Goal: Transaction & Acquisition: Purchase product/service

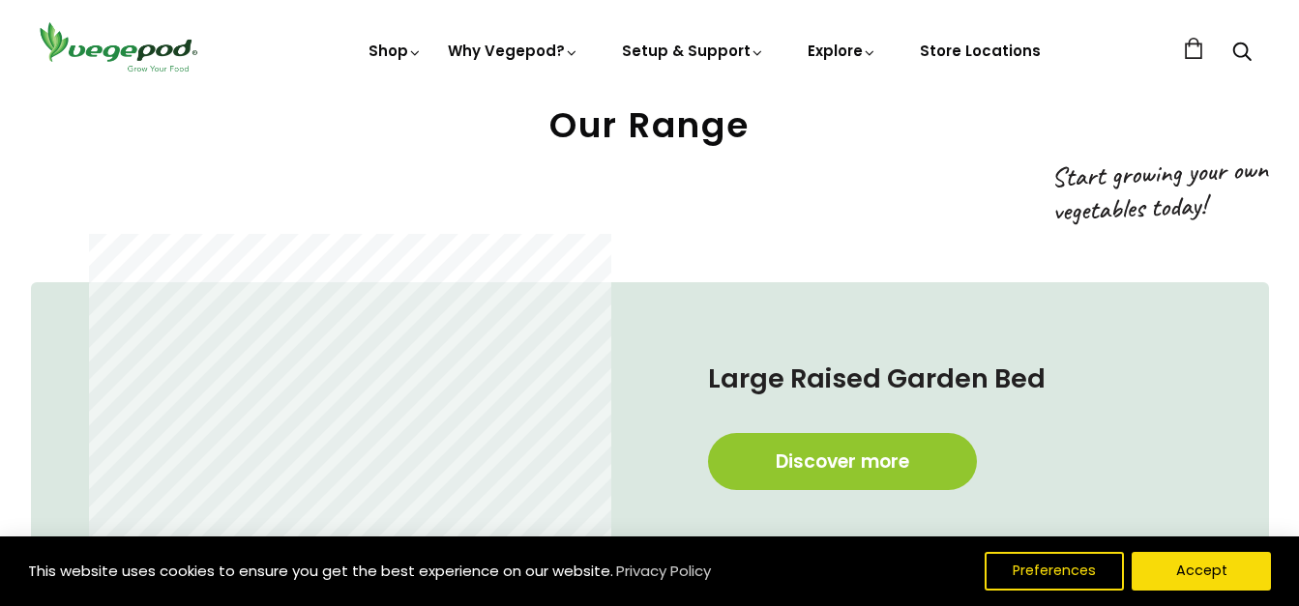
scroll to position [483, 0]
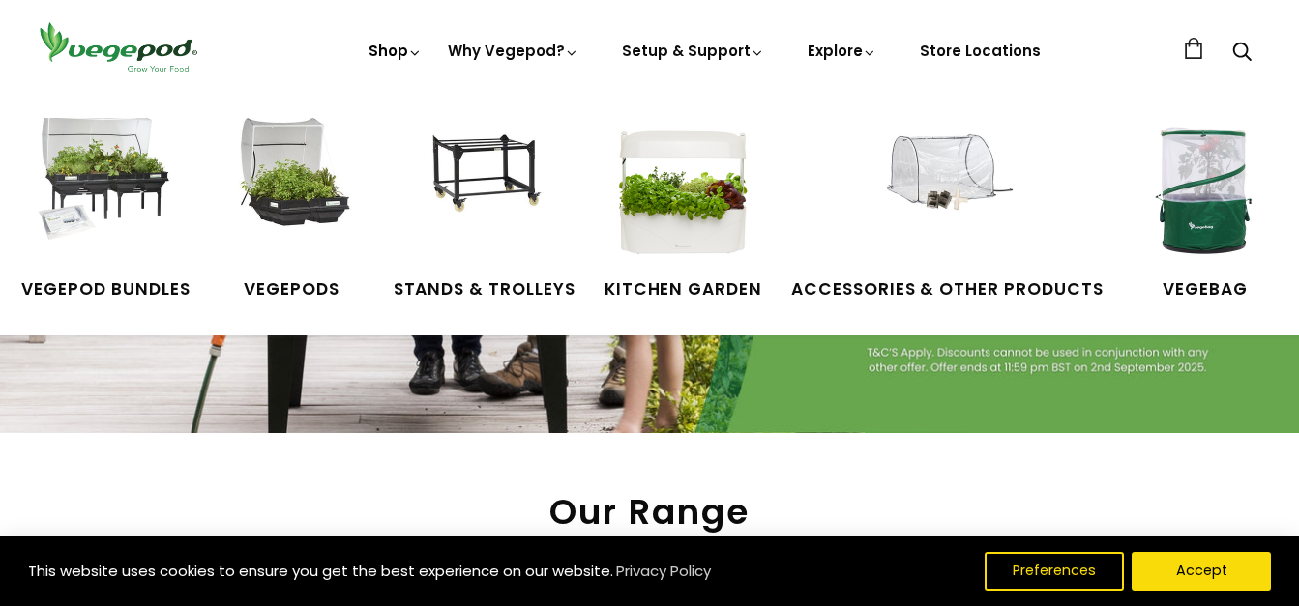
click at [409, 55] on link "Shop" at bounding box center [395, 78] width 54 height 74
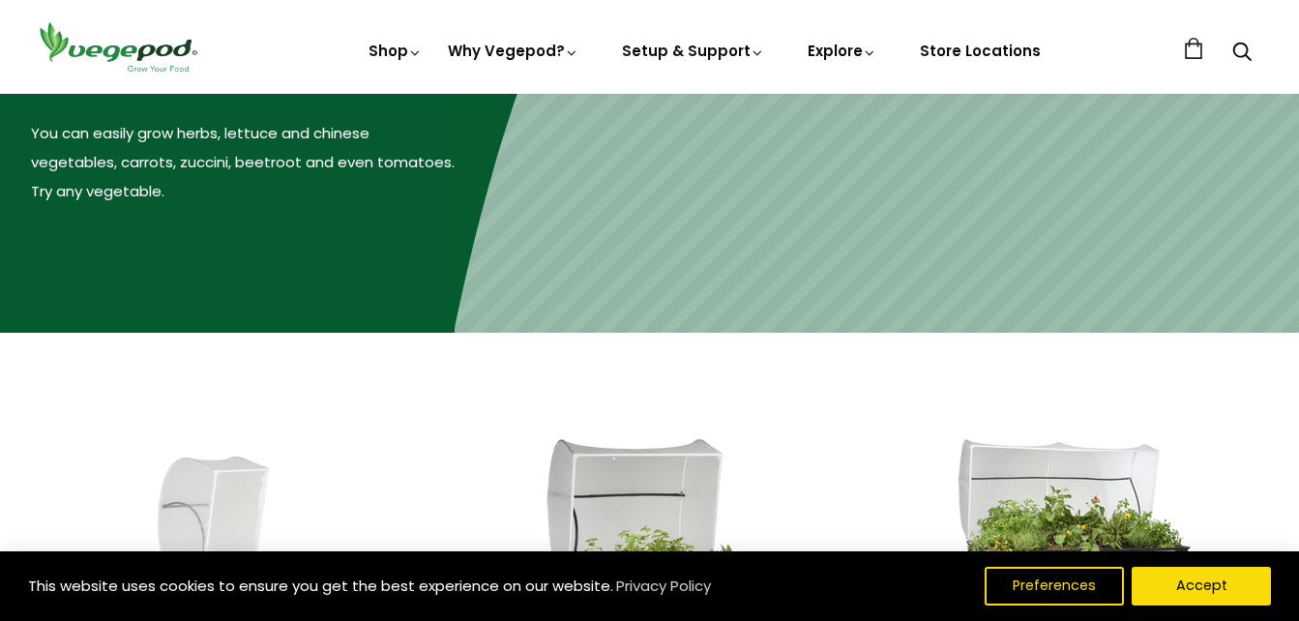
scroll to position [580, 0]
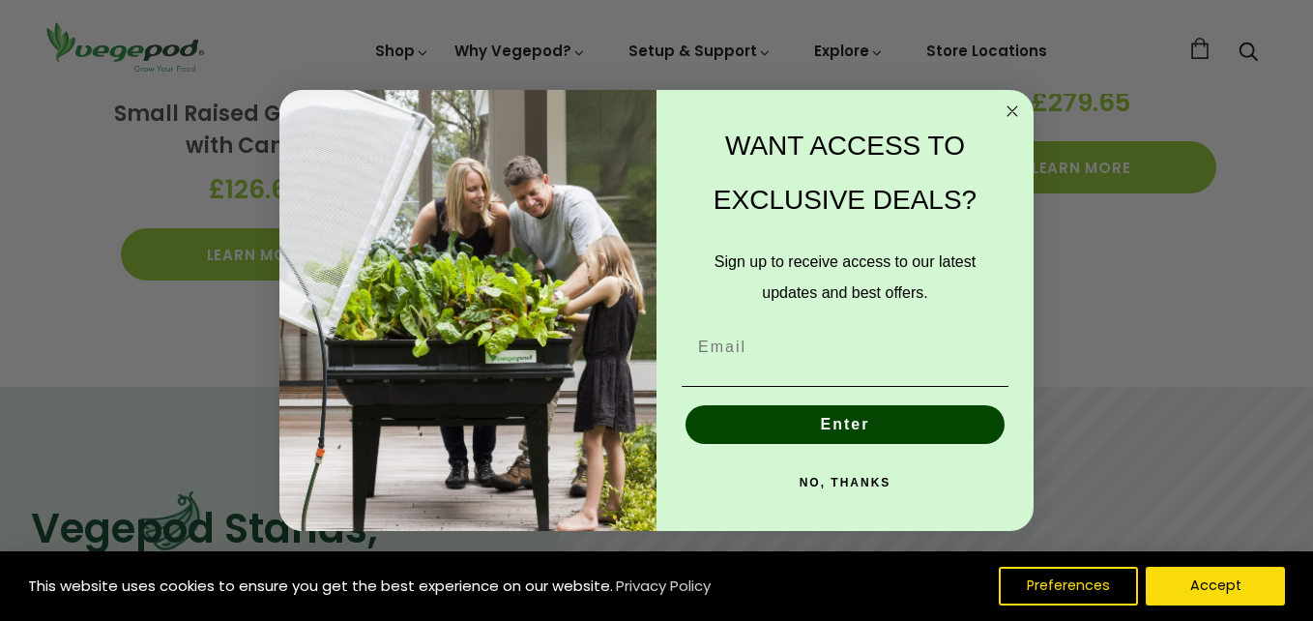
click at [232, 258] on div "Close dialog WANT ACCESS TO EXCLUSIVE DEALS? Sign up to receive access to our l…" at bounding box center [656, 310] width 1313 height 621
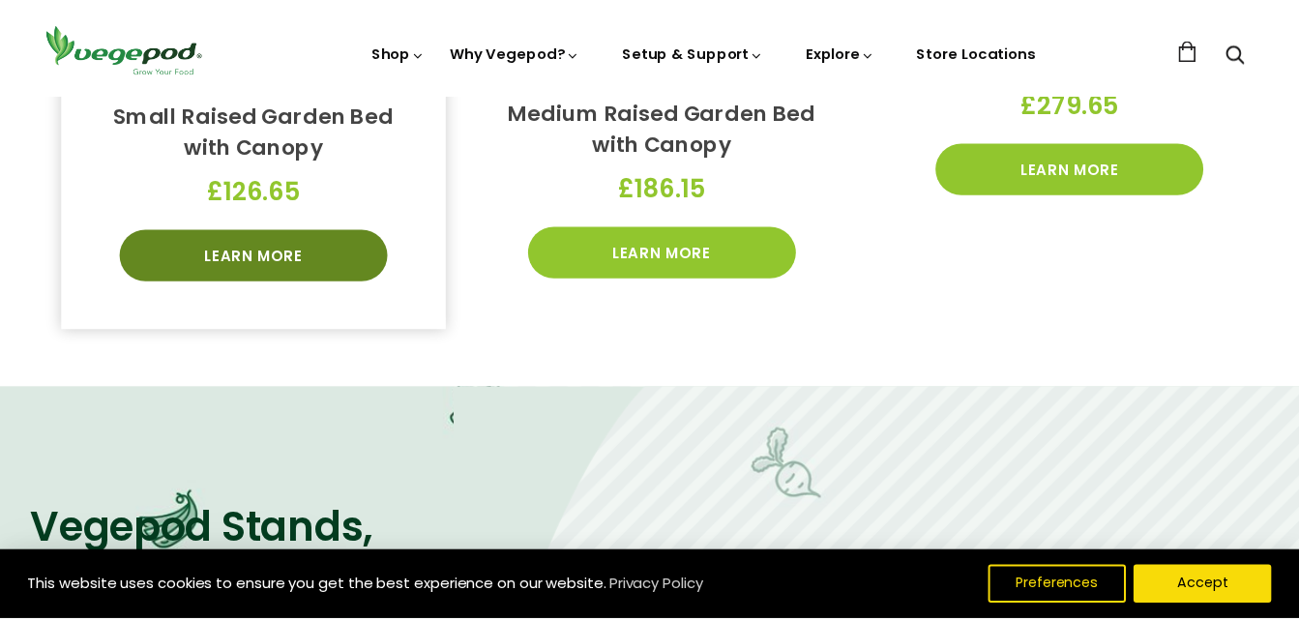
scroll to position [870, 0]
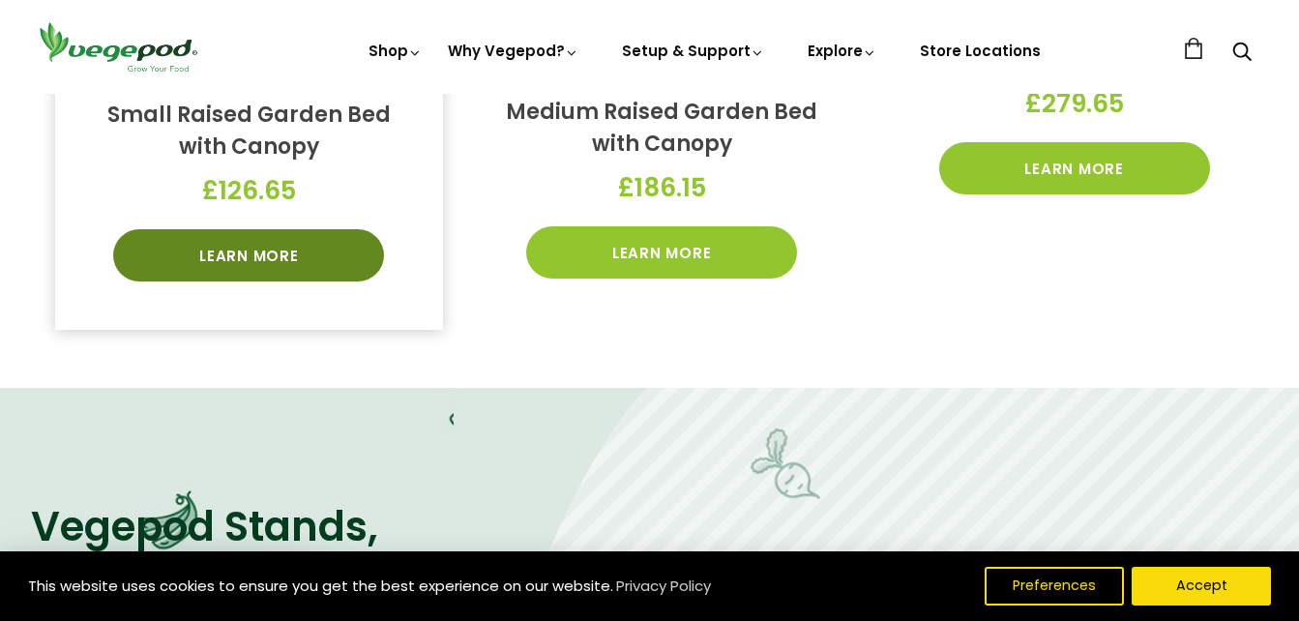
click at [193, 243] on link "Learn More" at bounding box center [248, 255] width 271 height 52
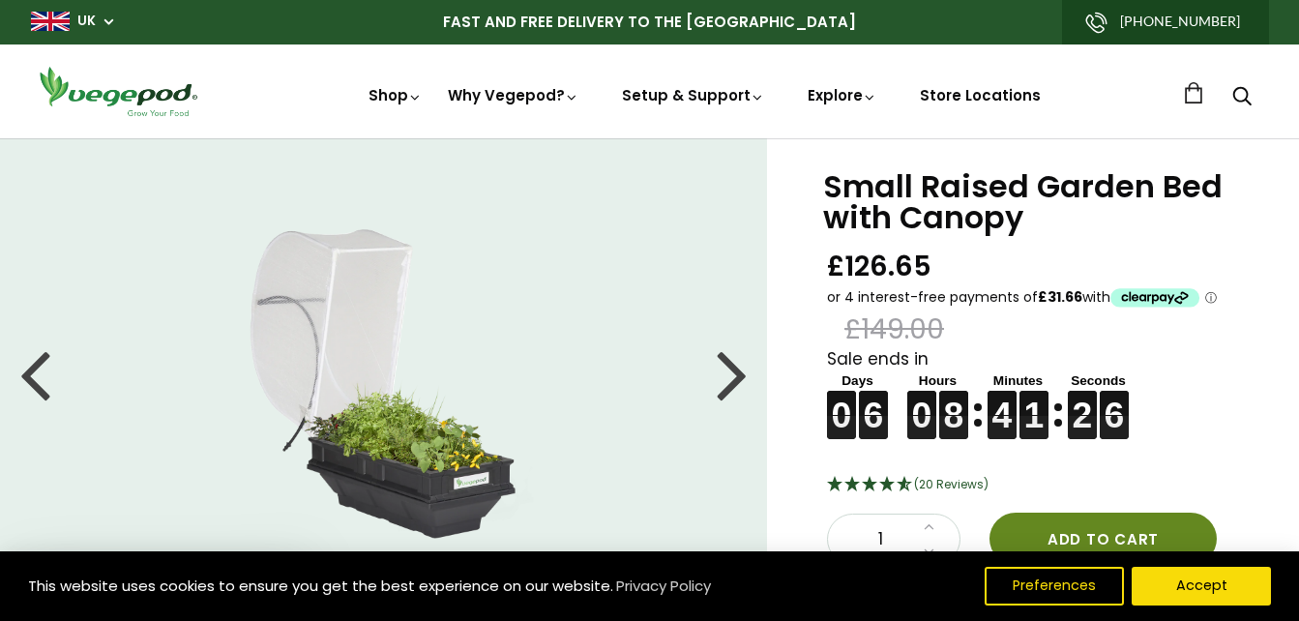
click at [1092, 531] on button "Add to cart" at bounding box center [1102, 538] width 227 height 52
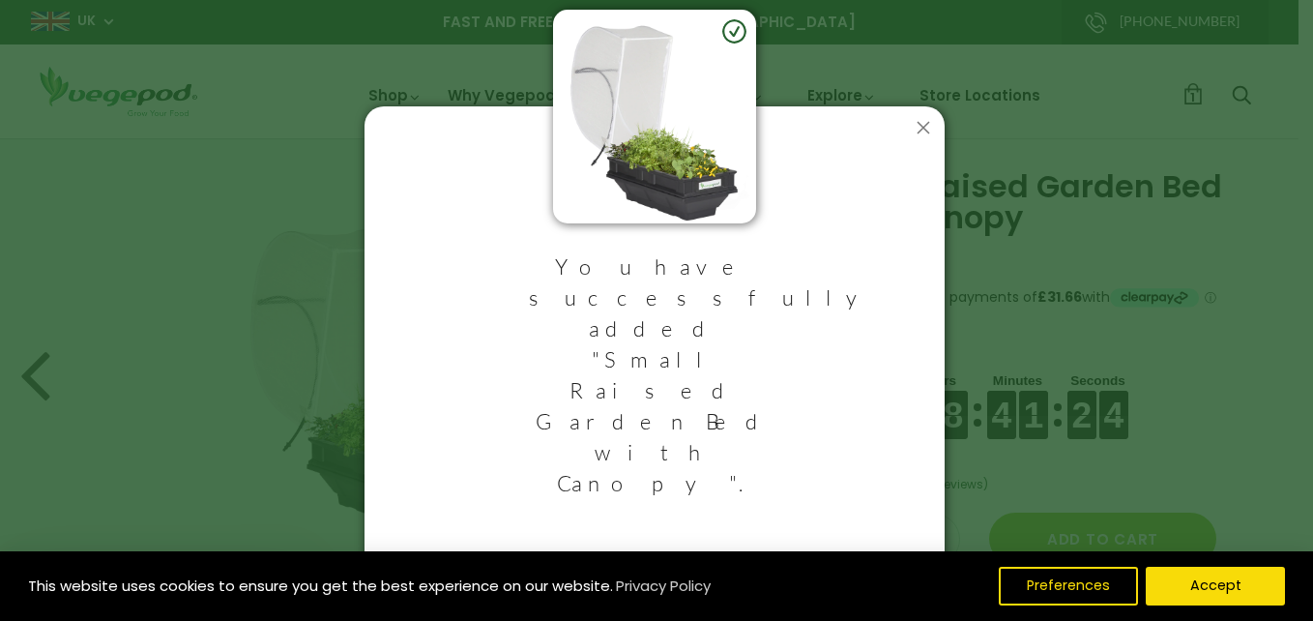
scroll to position [180, 0]
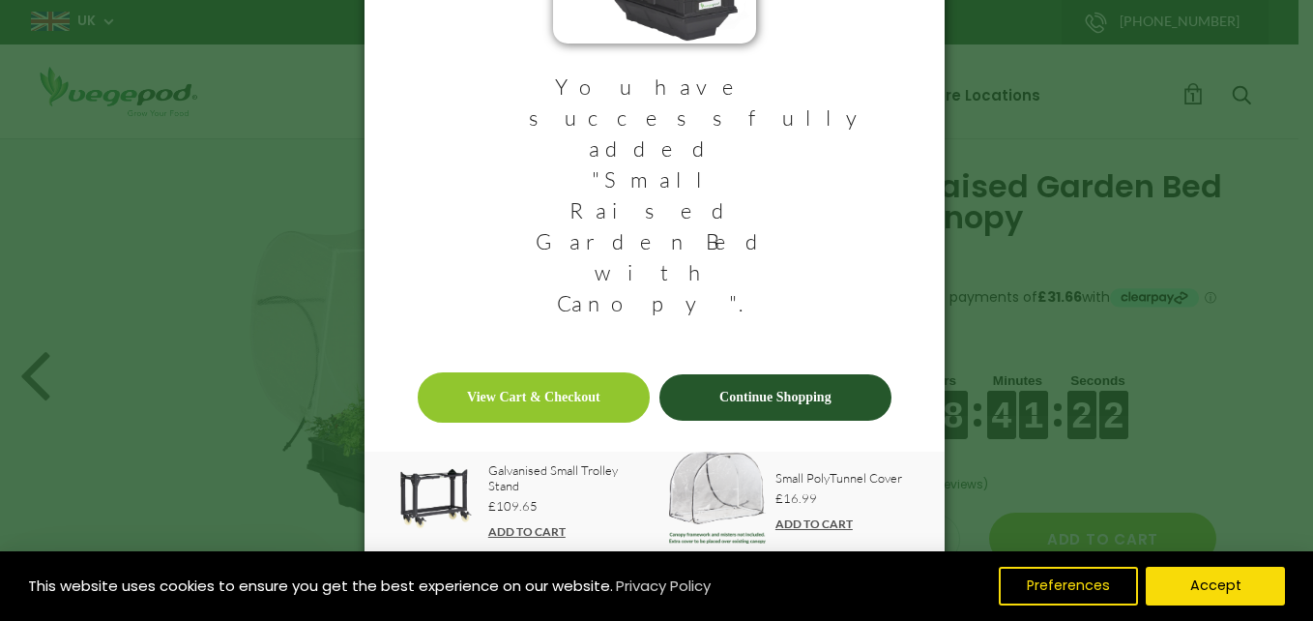
click at [793, 374] on link "Continue Shopping" at bounding box center [775, 397] width 232 height 46
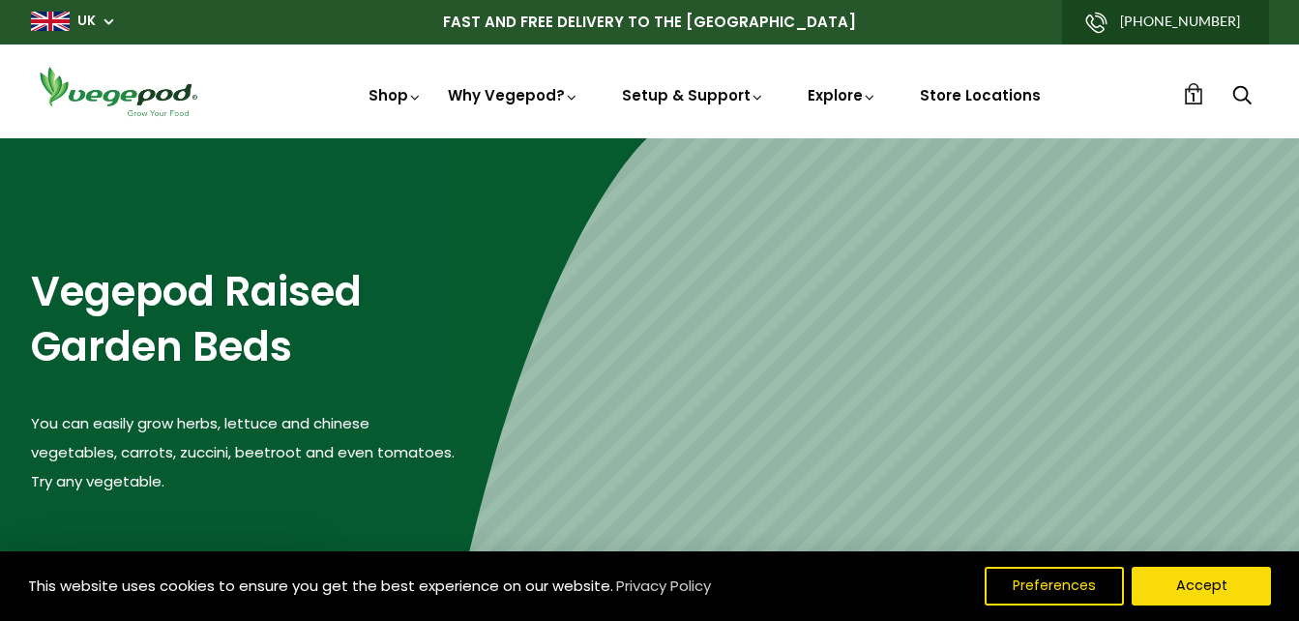
click at [1189, 85] on link "1" at bounding box center [1193, 93] width 21 height 21
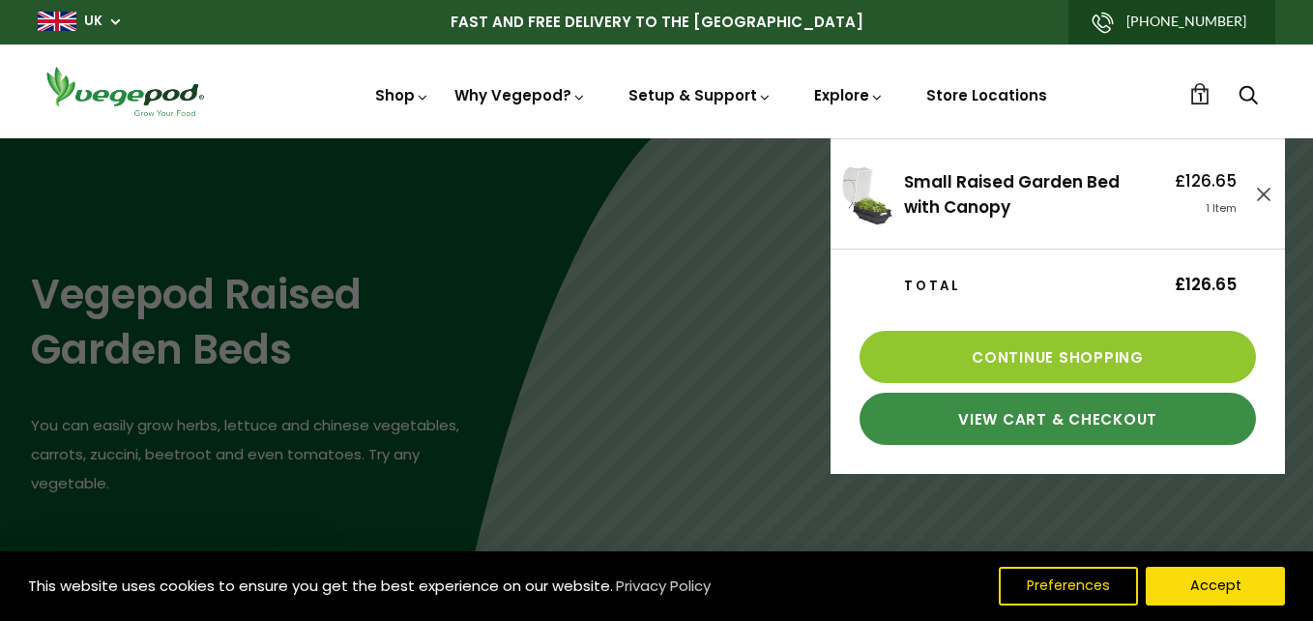
click at [1057, 424] on link "View Cart & Checkout" at bounding box center [1058, 419] width 396 height 52
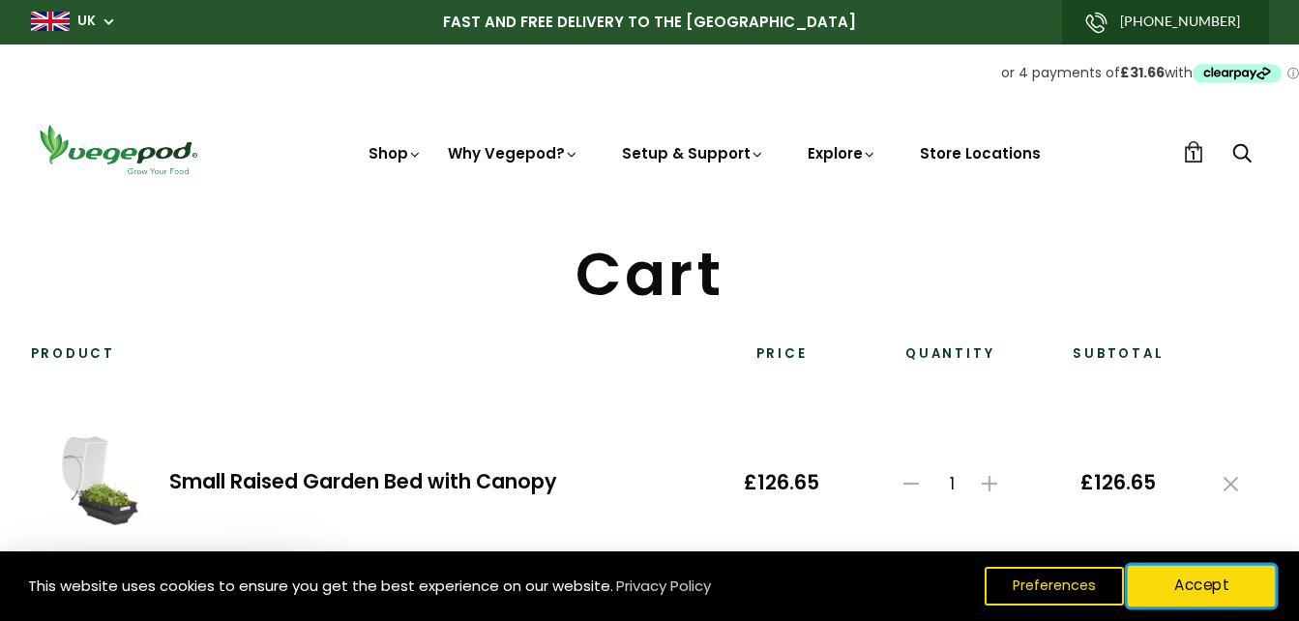
click at [1203, 585] on button "Accept" at bounding box center [1201, 586] width 148 height 41
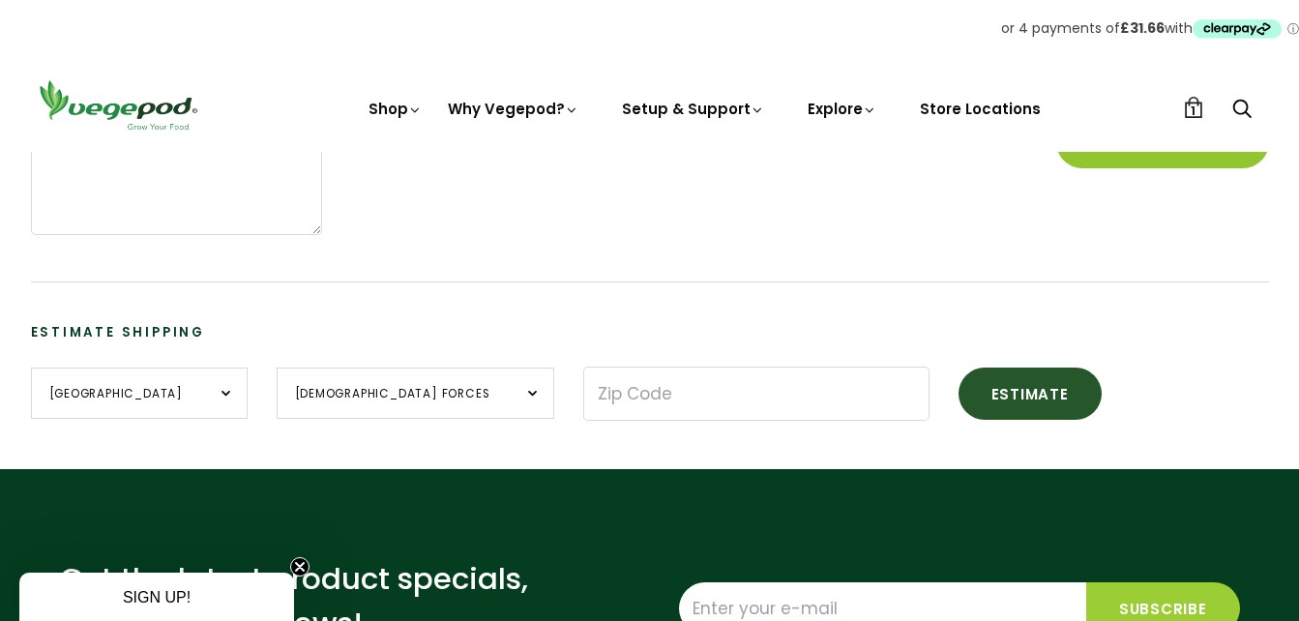
scroll to position [290, 0]
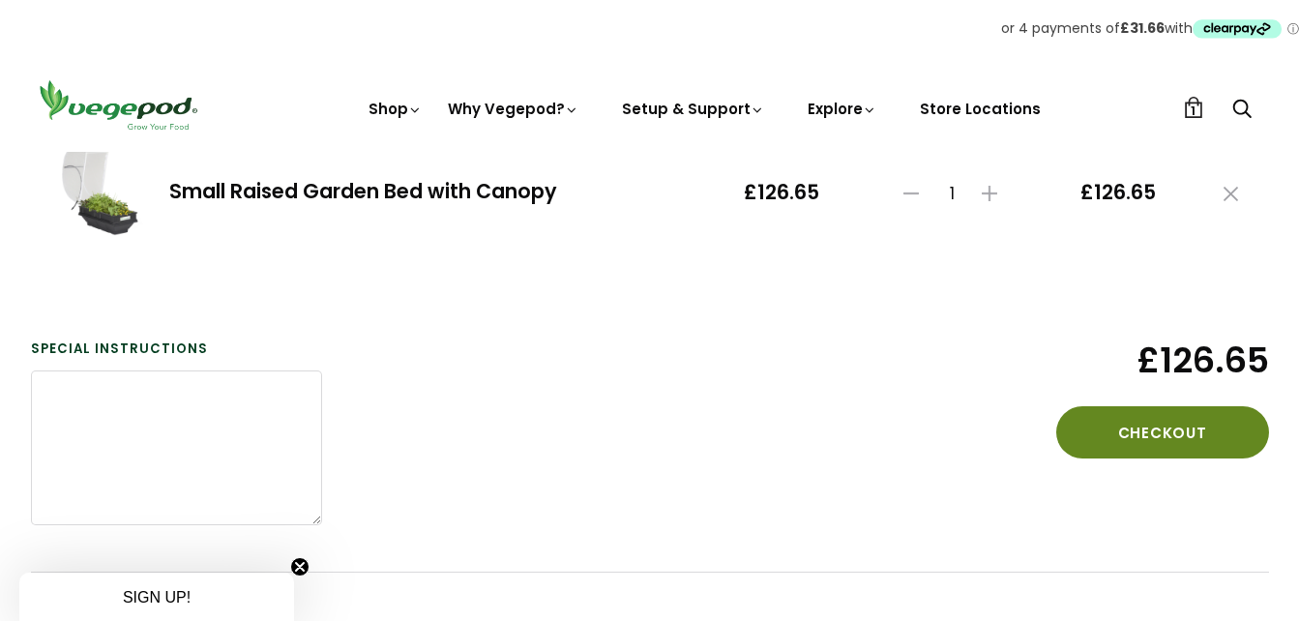
click at [1147, 426] on button "Checkout" at bounding box center [1162, 432] width 213 height 52
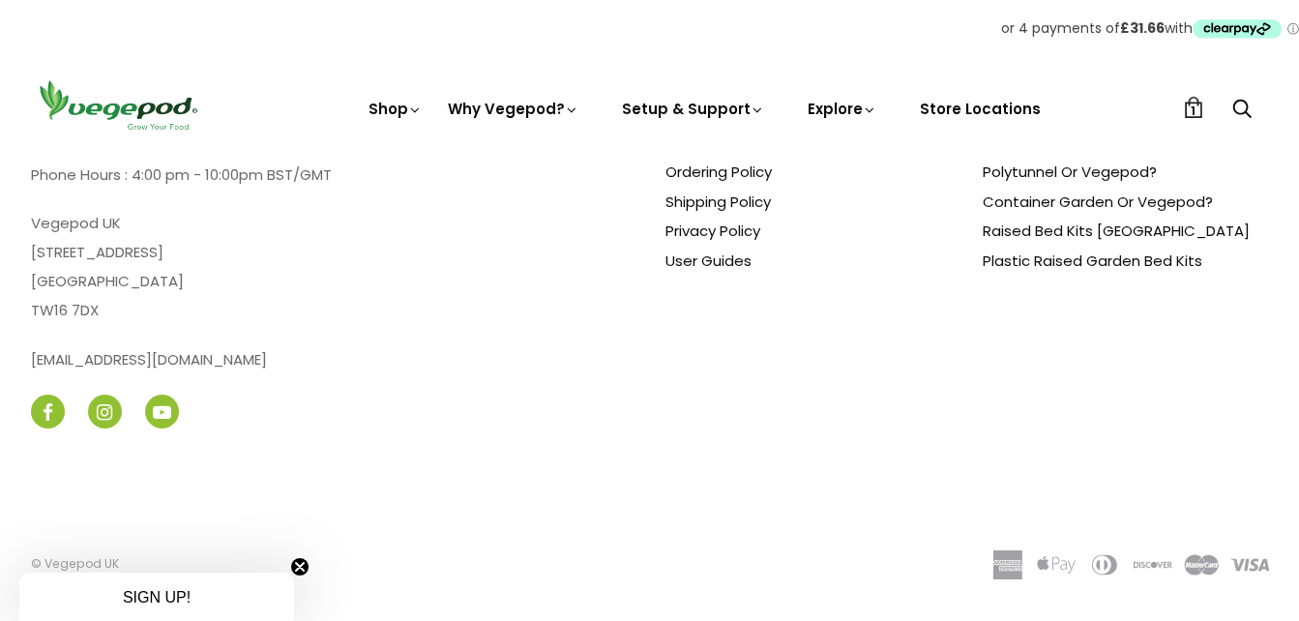
scroll to position [1139, 0]
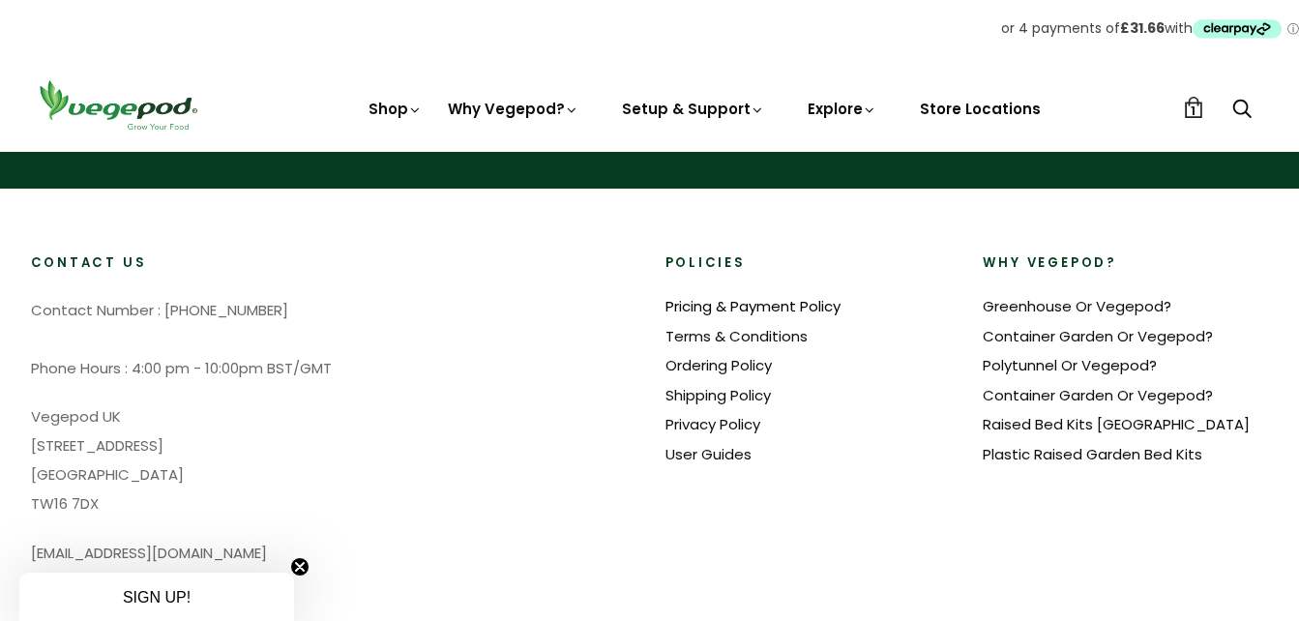
click at [747, 300] on link "Pricing & Payment Policy" at bounding box center [752, 306] width 175 height 20
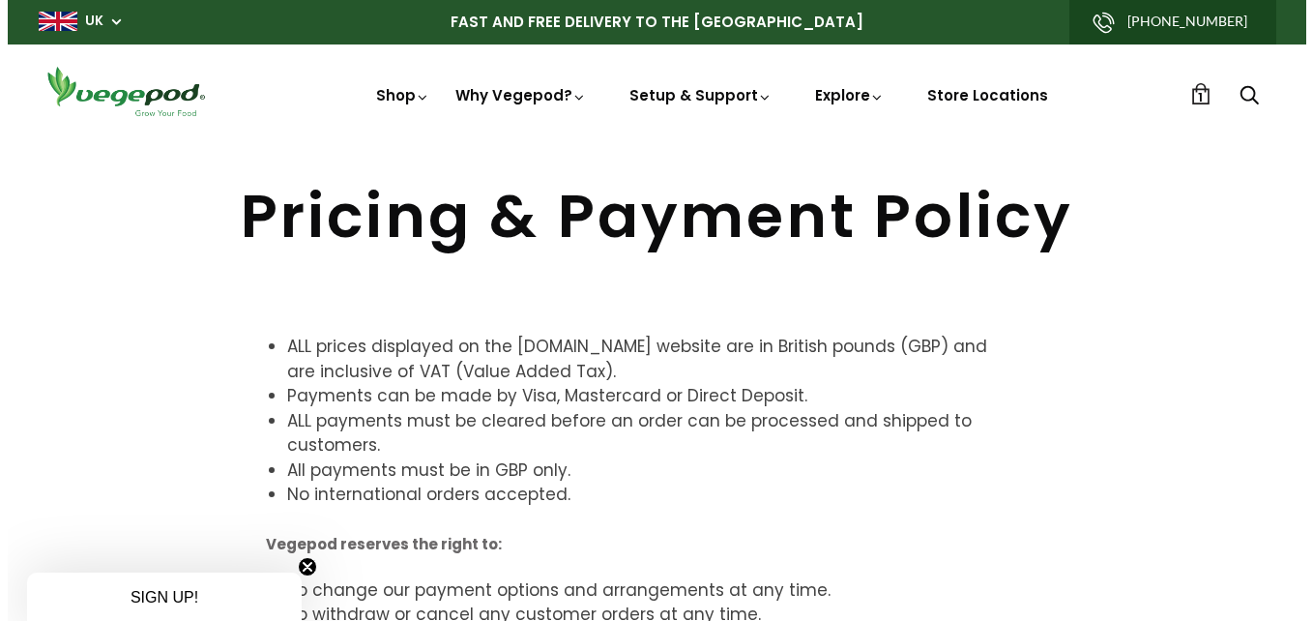
scroll to position [290, 0]
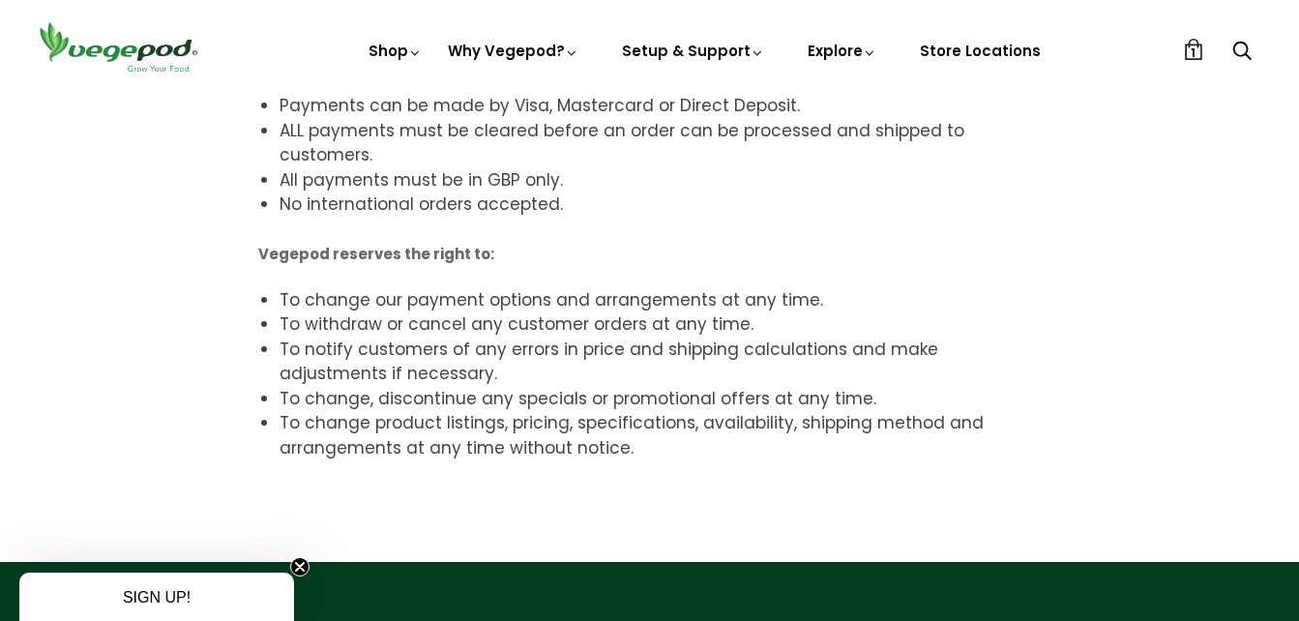
click at [1192, 44] on span "1" at bounding box center [1192, 53] width 5 height 18
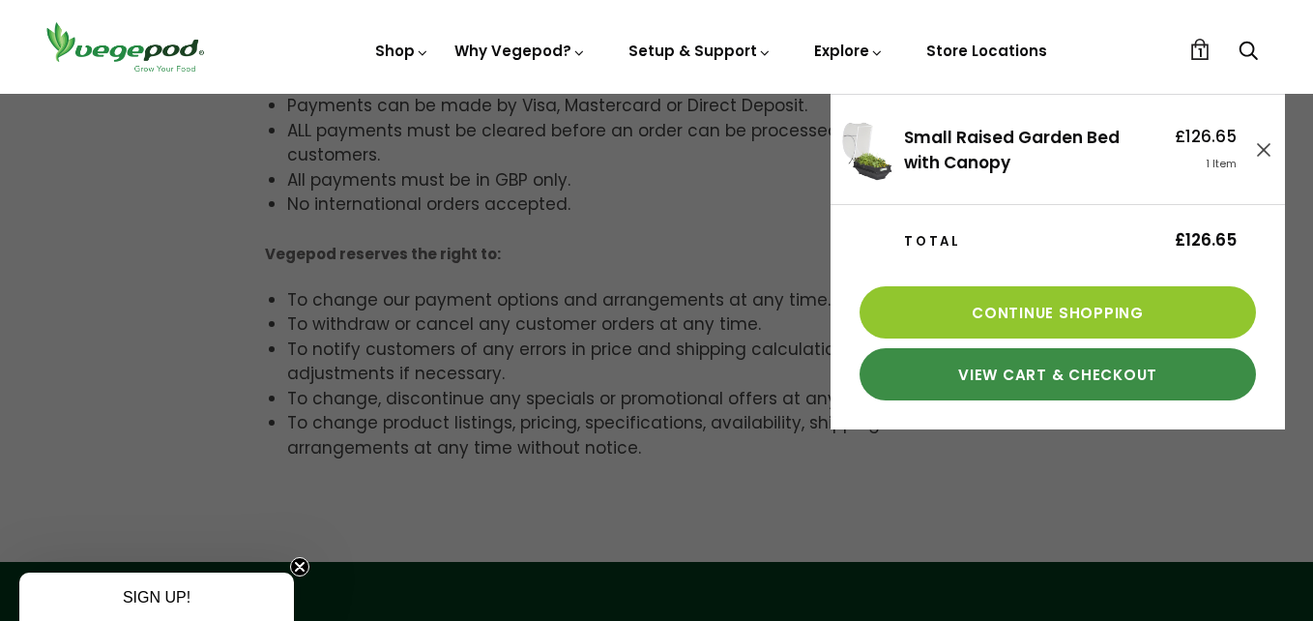
click at [1035, 365] on link "View Cart & Checkout" at bounding box center [1058, 374] width 396 height 52
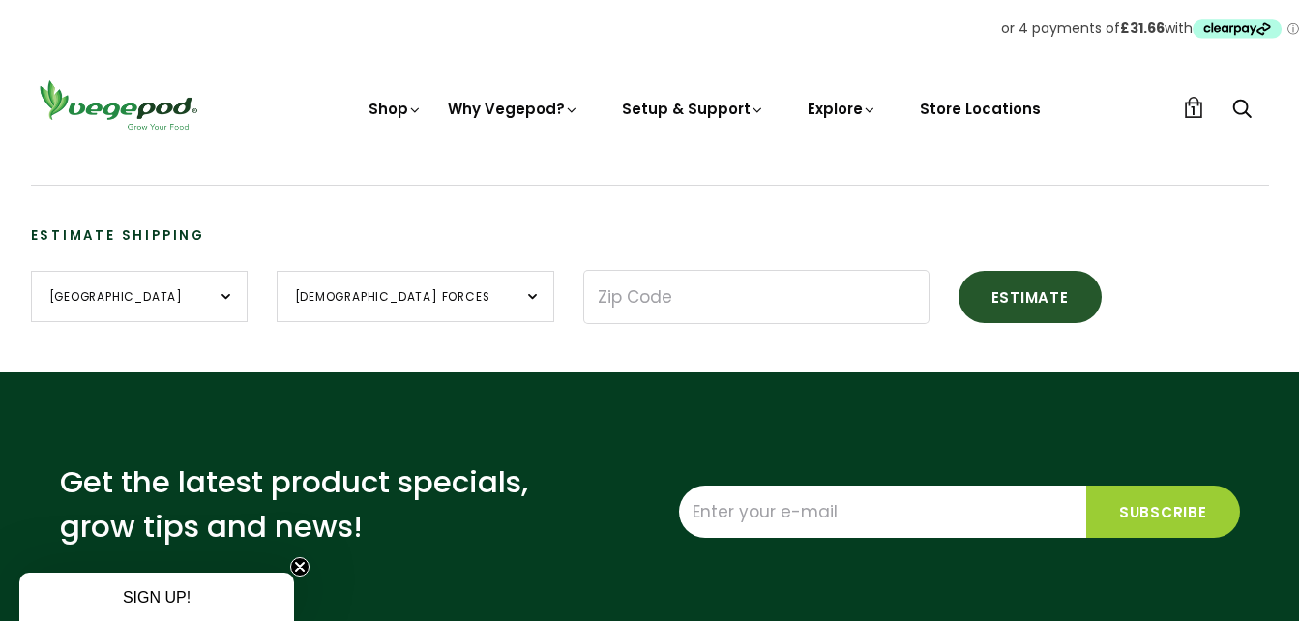
scroll to position [290, 0]
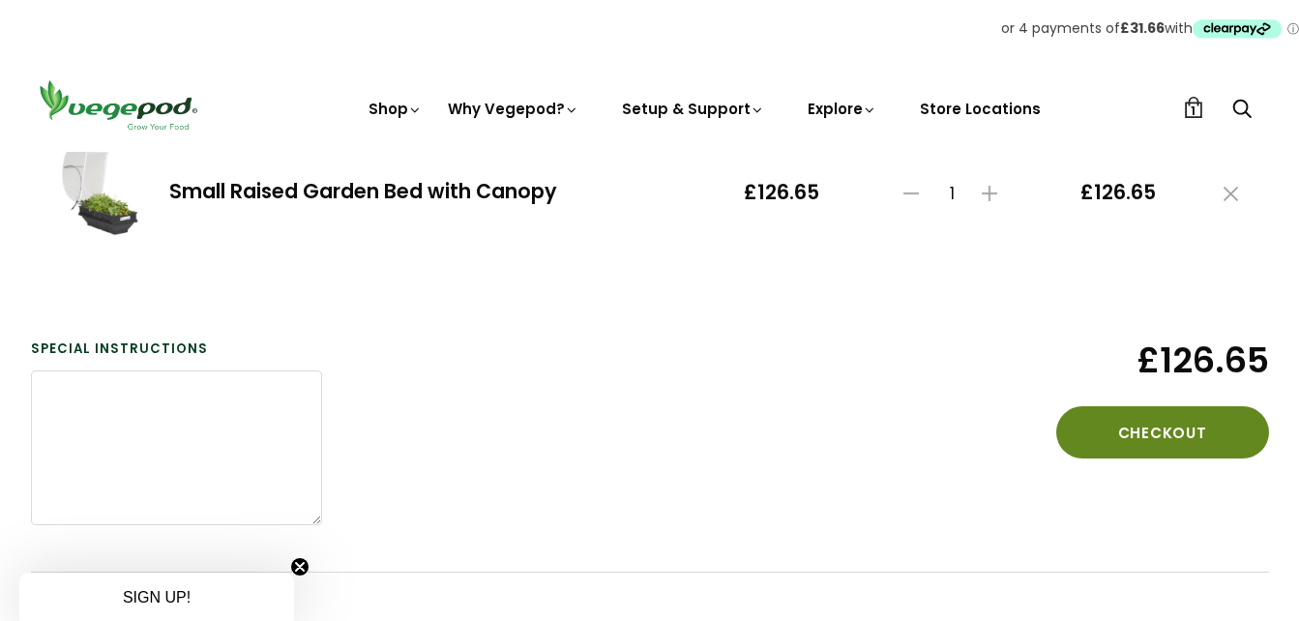
click at [1111, 433] on button "Checkout" at bounding box center [1162, 432] width 213 height 52
